Goal: Task Accomplishment & Management: Use online tool/utility

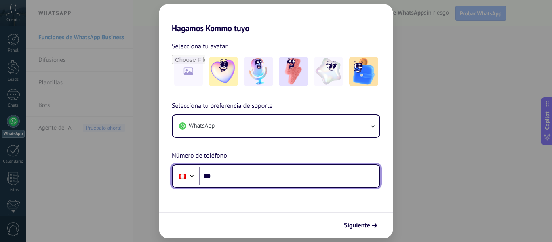
click at [278, 175] on input "***" at bounding box center [289, 176] width 180 height 19
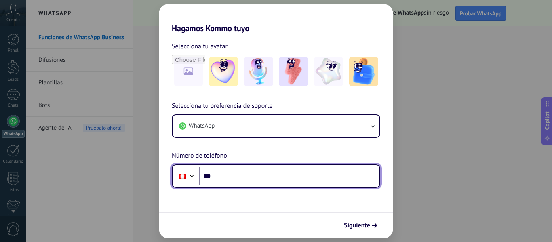
click at [239, 178] on input "***" at bounding box center [289, 176] width 180 height 19
type input "**********"
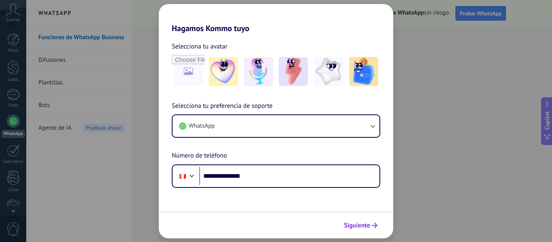
click at [365, 223] on span "Siguiente" at bounding box center [357, 226] width 26 height 6
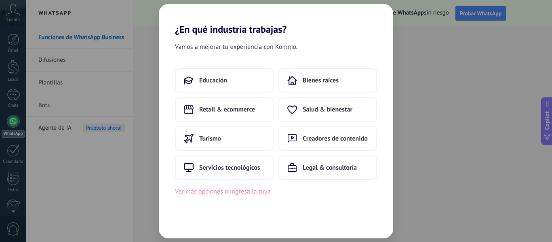
click at [236, 194] on button "Ver más opciones o ingresa la tuya" at bounding box center [222, 191] width 95 height 11
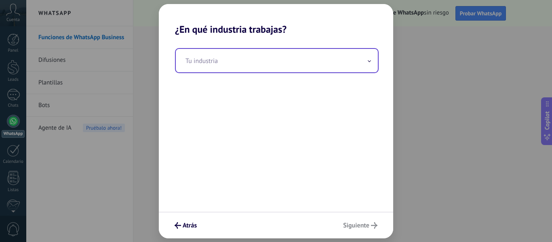
click at [249, 60] on input "text" at bounding box center [277, 60] width 202 height 23
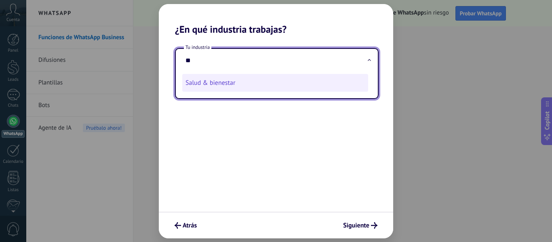
click at [221, 87] on li "Salud & bienestar" at bounding box center [275, 83] width 186 height 18
type input "**********"
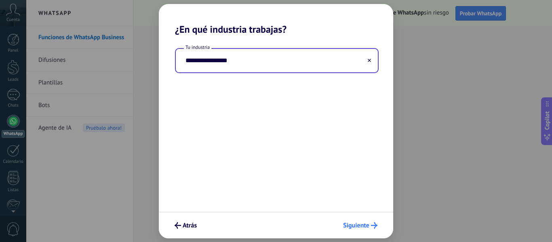
click at [354, 230] on button "Siguiente" at bounding box center [361, 226] width 42 height 14
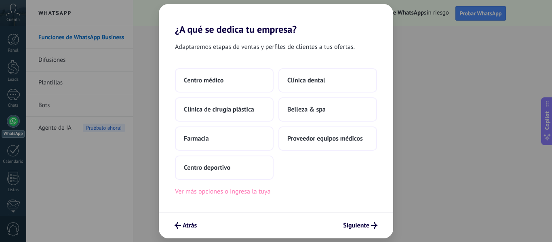
click at [242, 191] on button "Ver más opciones o ingresa la tuya" at bounding box center [222, 191] width 95 height 11
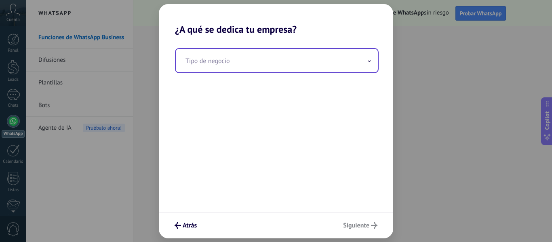
click at [255, 67] on input "text" at bounding box center [277, 60] width 202 height 23
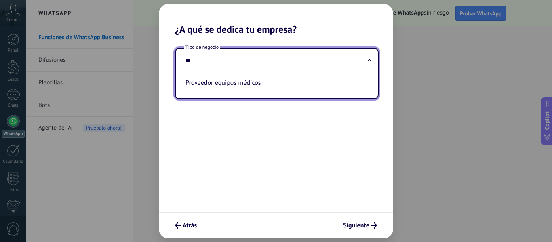
type input "*"
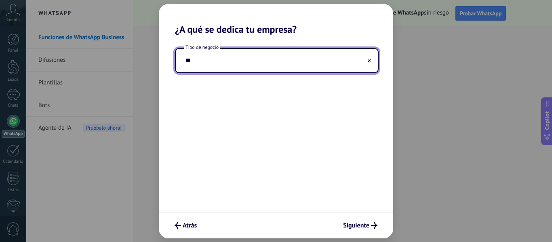
type input "*"
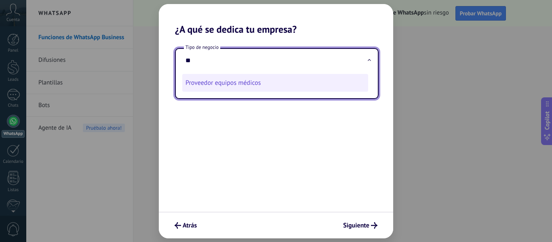
click at [245, 78] on li "Proveedor equipos médicos" at bounding box center [275, 83] width 186 height 18
type input "**********"
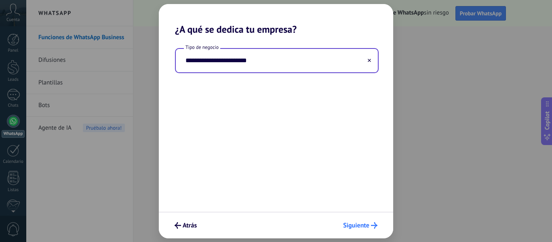
click at [361, 225] on span "Siguiente" at bounding box center [356, 226] width 26 height 6
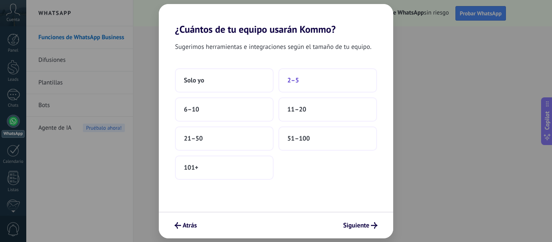
click at [291, 78] on span "2–5" at bounding box center [293, 80] width 12 height 8
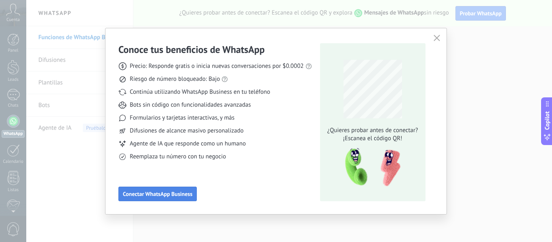
click at [154, 190] on button "Conectar WhatsApp Business" at bounding box center [157, 194] width 78 height 15
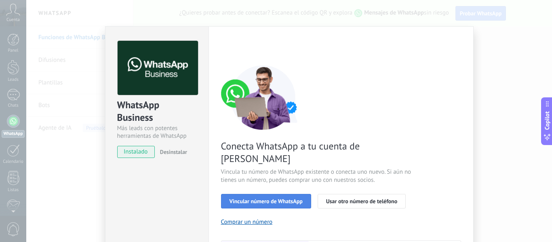
click at [276, 198] on span "Vincular número de WhatsApp" at bounding box center [266, 201] width 73 height 6
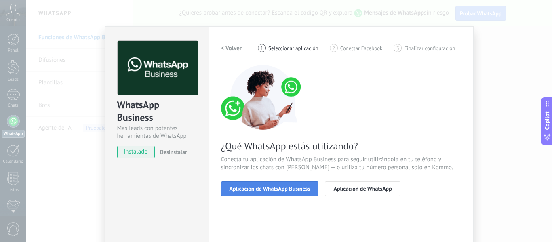
click at [299, 184] on button "Aplicación de WhatsApp Business" at bounding box center [270, 188] width 98 height 15
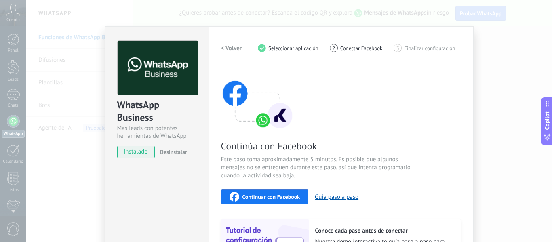
click at [283, 198] on span "Continuar con Facebook" at bounding box center [272, 197] width 58 height 6
click at [92, 104] on div "WhatsApp Business Más leads con potentes herramientas de WhatsApp instalado Des…" at bounding box center [289, 121] width 526 height 242
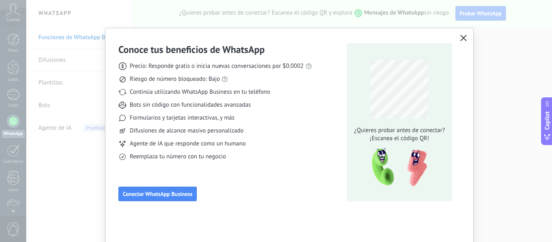
click at [461, 35] on icon "button" at bounding box center [463, 38] width 6 height 6
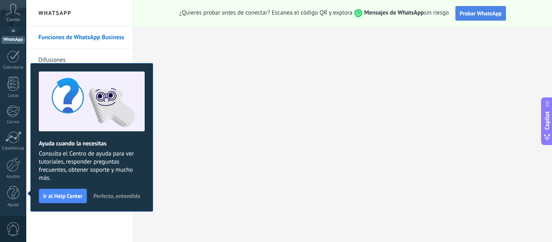
click at [477, 14] on span "Probar WhatsApp" at bounding box center [481, 13] width 42 height 7
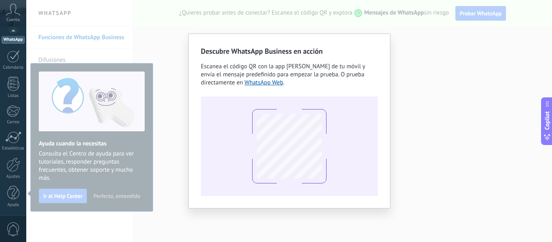
click at [423, 46] on div "Descubre WhatsApp Business en acción Escanea el código QR con la app [PERSON_NA…" at bounding box center [289, 121] width 526 height 242
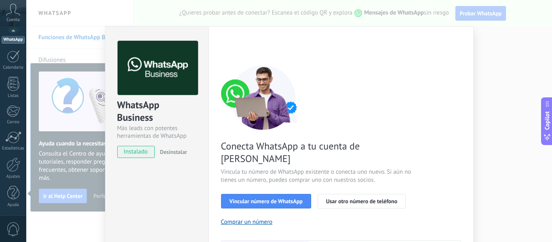
click at [138, 155] on span "instalado" at bounding box center [136, 152] width 37 height 12
drag, startPoint x: 137, startPoint y: 152, endPoint x: 173, endPoint y: 187, distance: 50.6
click at [173, 187] on div "WhatsApp Business Más leads con potentes herramientas de WhatsApp instalado Des…" at bounding box center [156, 183] width 103 height 315
click at [266, 198] on span "Vincular número de WhatsApp" at bounding box center [266, 201] width 73 height 6
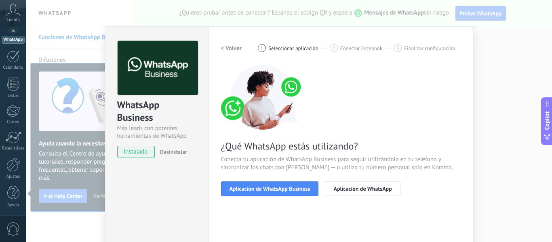
click at [266, 191] on span "Aplicación de WhatsApp Business" at bounding box center [270, 189] width 81 height 6
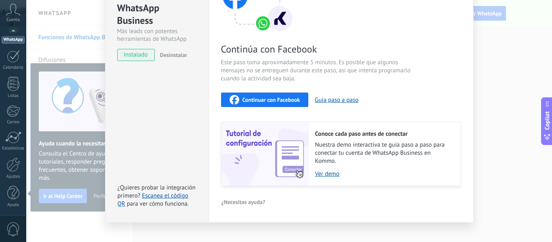
scroll to position [108, 0]
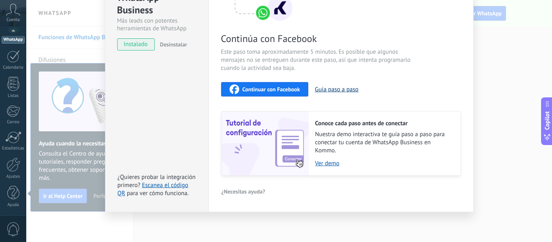
click at [330, 92] on button "Guía paso a paso" at bounding box center [337, 90] width 44 height 8
